Goal: Information Seeking & Learning: Check status

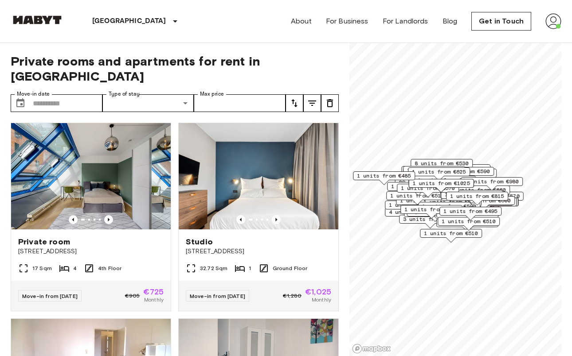
click at [543, 18] on div "About For Business For Landlords Blog Get in Touch" at bounding box center [426, 21] width 270 height 43
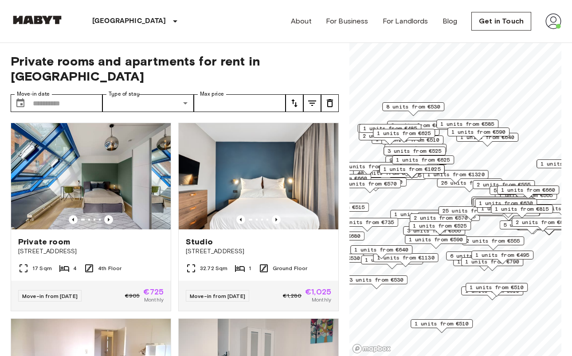
click at [552, 21] on img at bounding box center [553, 21] width 16 height 16
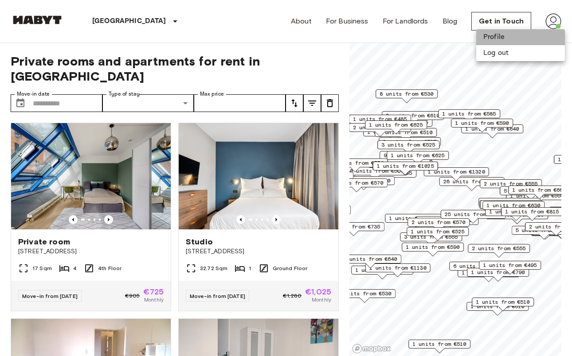
click at [520, 38] on li "Profile" at bounding box center [520, 37] width 89 height 16
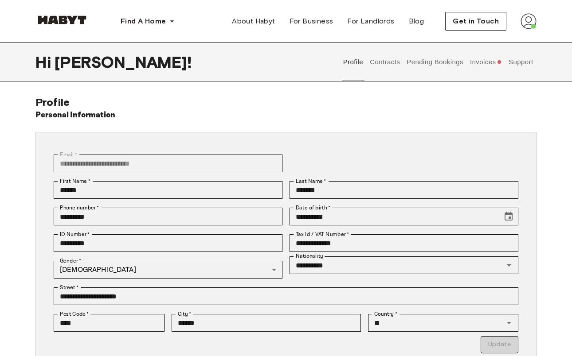
click at [391, 63] on button "Contracts" at bounding box center [385, 62] width 32 height 39
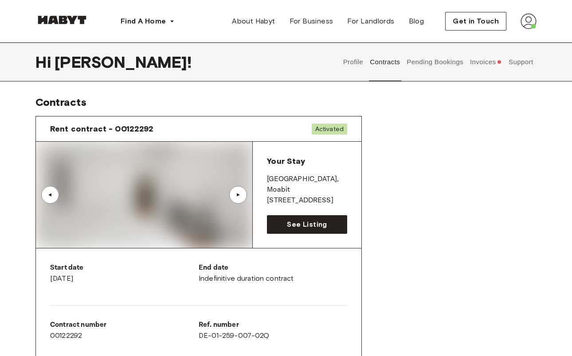
click at [424, 62] on button "Pending Bookings" at bounding box center [435, 62] width 59 height 39
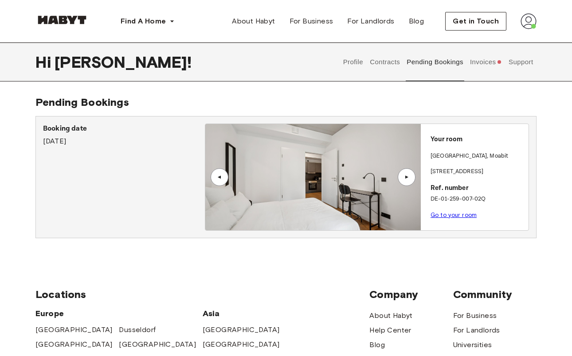
click at [466, 64] on div "Profile Contracts Pending Bookings Invoices Support" at bounding box center [438, 62] width 197 height 39
click at [482, 63] on button "Invoices" at bounding box center [486, 62] width 34 height 39
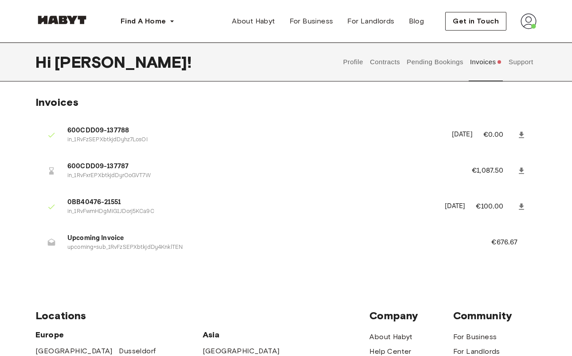
click at [526, 62] on button "Support" at bounding box center [520, 62] width 27 height 39
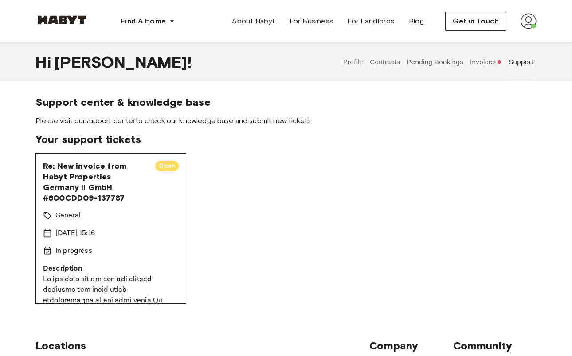
click at [67, 215] on p "General" at bounding box center [67, 216] width 25 height 11
click at [110, 178] on span "Re: New invoice from Habyt Properties Germany II GmbH #600CDD09-137787" at bounding box center [95, 182] width 105 height 43
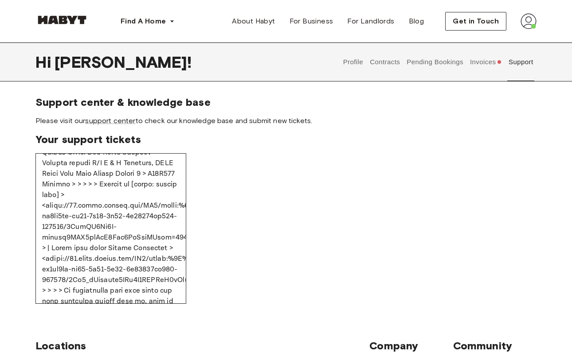
click at [483, 62] on button "Invoices" at bounding box center [486, 62] width 34 height 39
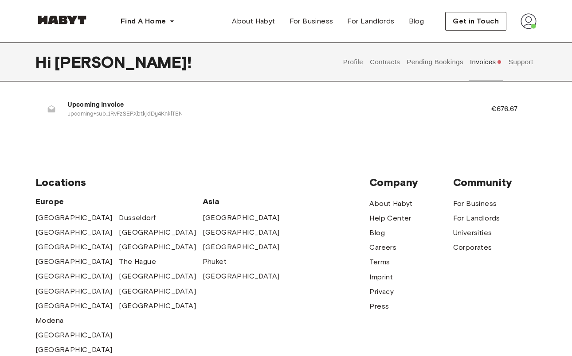
scroll to position [135, 0]
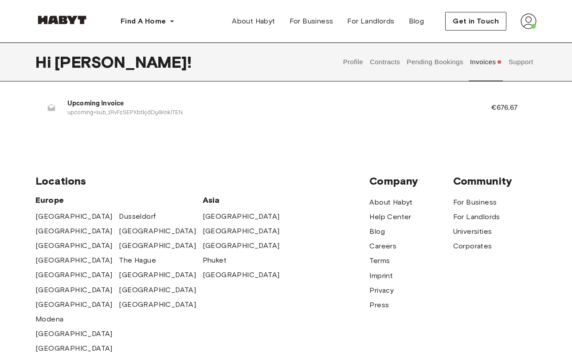
click at [290, 106] on span "Upcoming Invoice" at bounding box center [268, 104] width 403 height 10
click at [427, 102] on span "Upcoming Invoice" at bounding box center [268, 104] width 403 height 10
click at [73, 102] on span "Upcoming Invoice" at bounding box center [268, 104] width 403 height 10
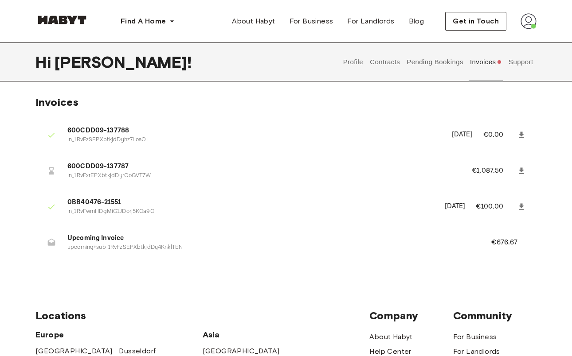
scroll to position [0, 0]
click at [420, 62] on button "Pending Bookings" at bounding box center [435, 62] width 59 height 39
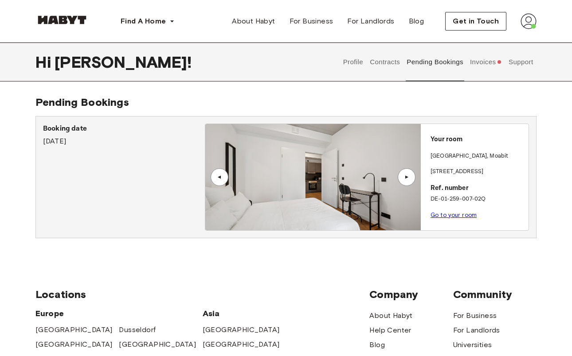
click at [438, 152] on p "BERLIN , Moabit" at bounding box center [470, 156] width 78 height 9
click at [440, 217] on link "Go to your room" at bounding box center [454, 215] width 46 height 7
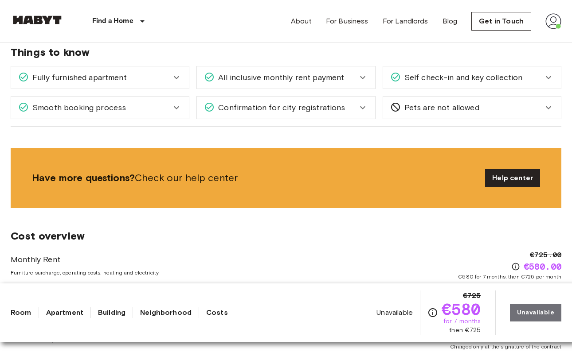
scroll to position [995, 0]
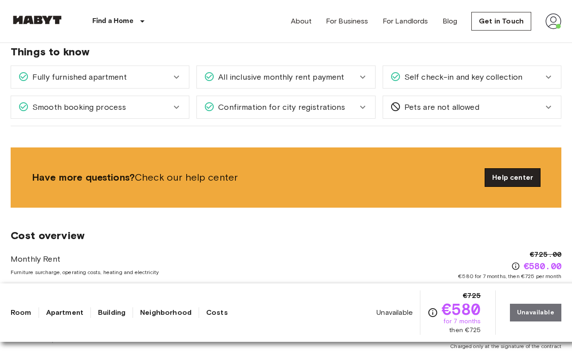
click at [503, 169] on link "Help center" at bounding box center [512, 178] width 55 height 18
